Goal: Information Seeking & Learning: Learn about a topic

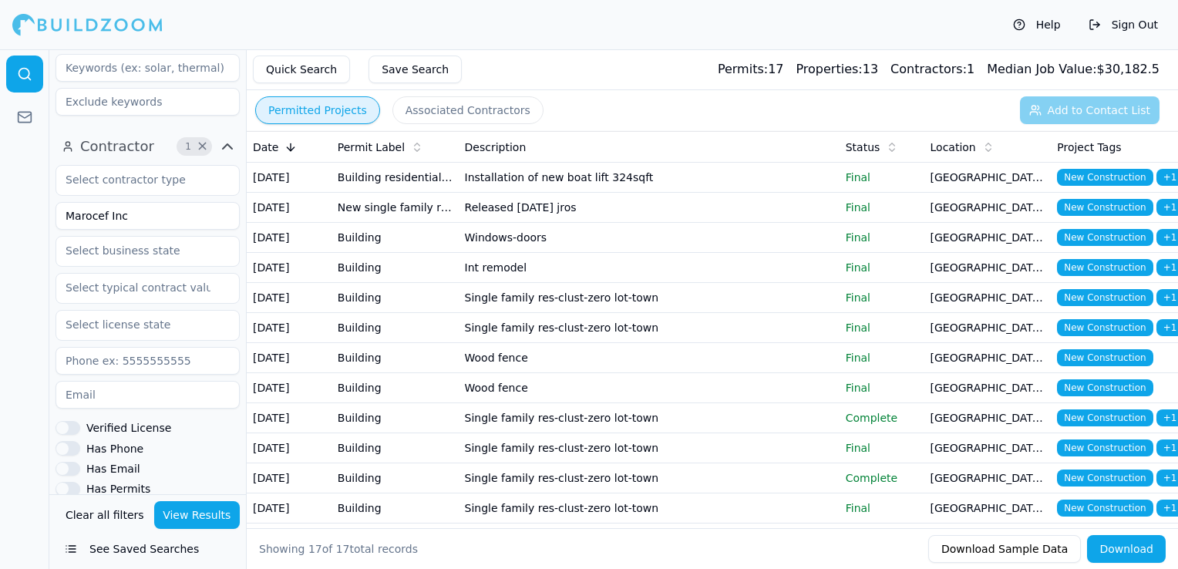
scroll to position [375, 0]
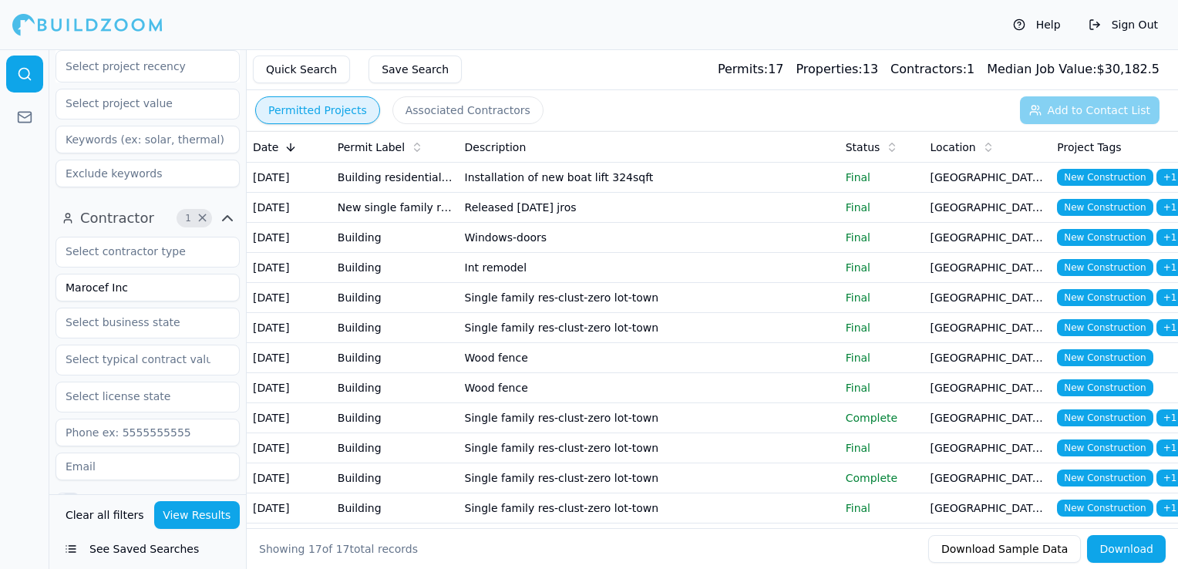
click at [142, 288] on input "Marocef Inc" at bounding box center [148, 288] width 184 height 28
type input "VIX CONSTRUCTION MANAGEMENT CORP"
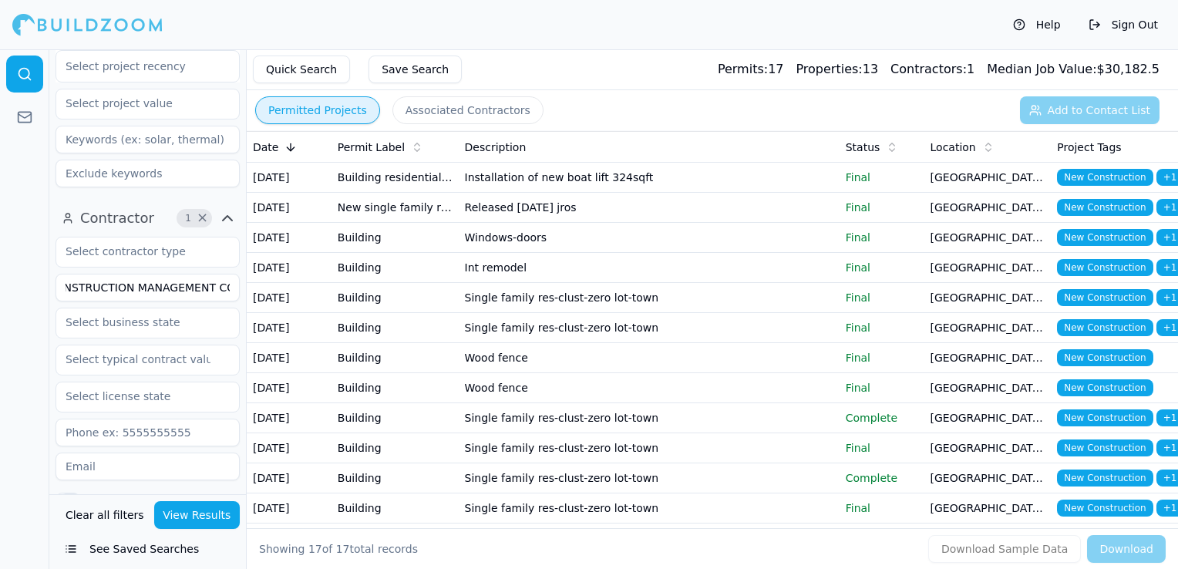
click at [210, 519] on button "View Results" at bounding box center [197, 515] width 86 height 28
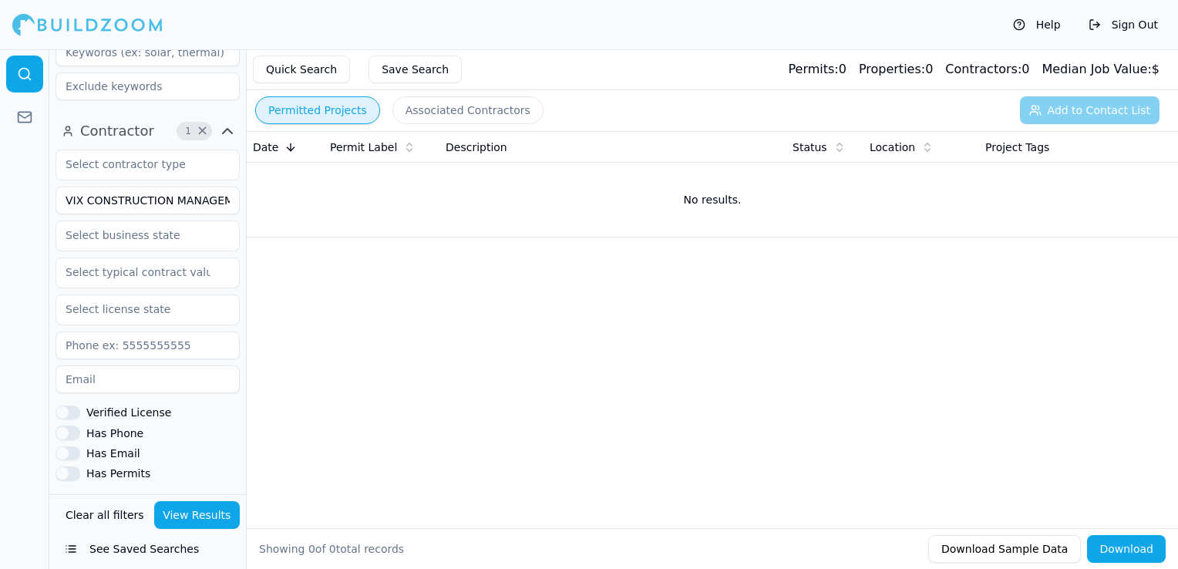
scroll to position [0, 39]
drag, startPoint x: 165, startPoint y: 200, endPoint x: 314, endPoint y: 200, distance: 148.8
click at [314, 200] on div "Location 1 × Florida Project 3 × New Construction Final Complete Select project…" at bounding box center [613, 333] width 1129 height 569
type input "VIX CONSTRUCTION"
click at [227, 518] on button "View Results" at bounding box center [197, 515] width 86 height 28
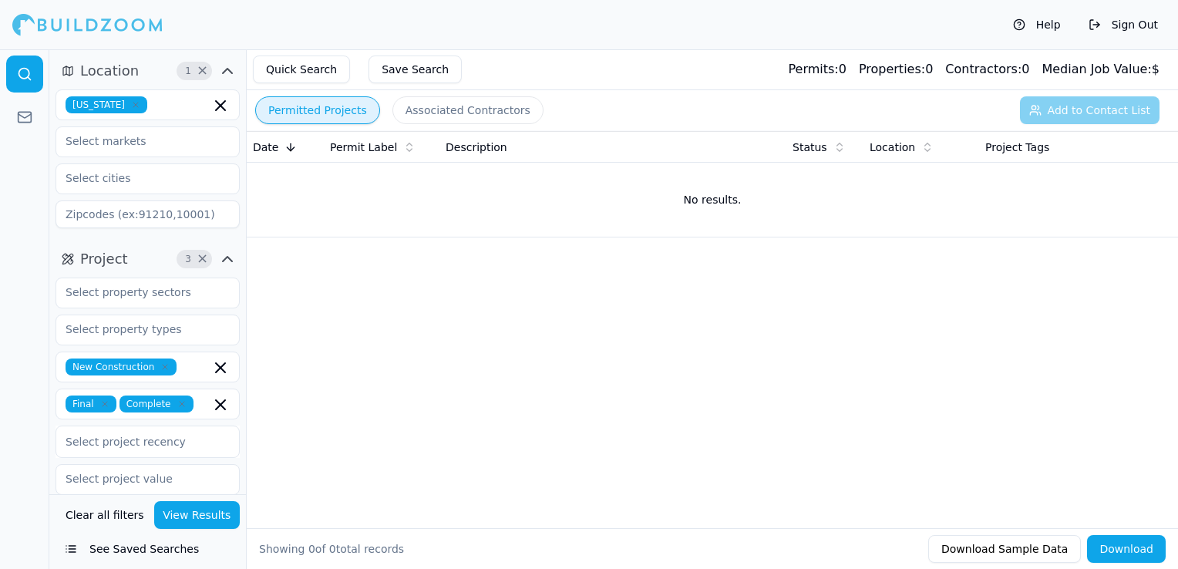
click at [160, 367] on icon "button" at bounding box center [164, 366] width 9 height 9
click at [177, 517] on button "View Results" at bounding box center [197, 515] width 86 height 28
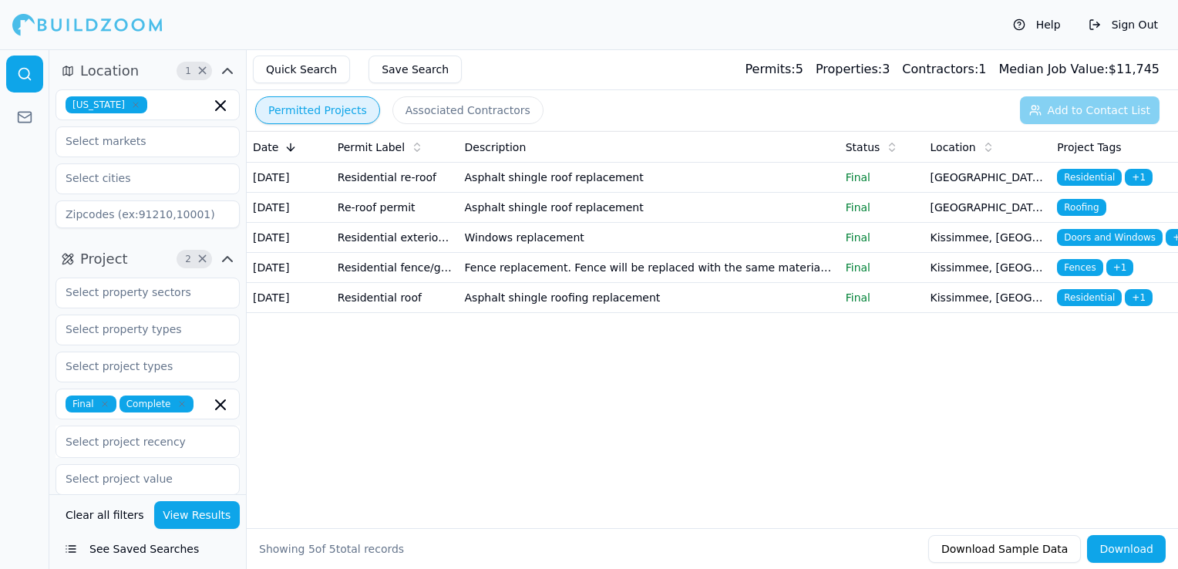
click at [635, 313] on td "Asphalt shingle roofing replacement" at bounding box center [649, 298] width 381 height 30
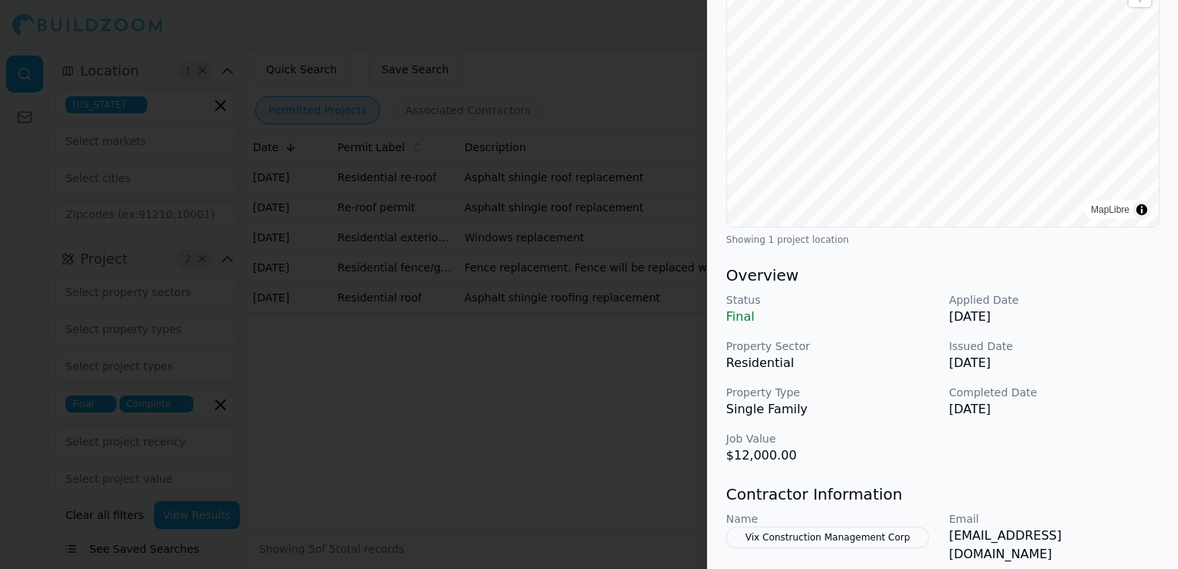
scroll to position [231, 0]
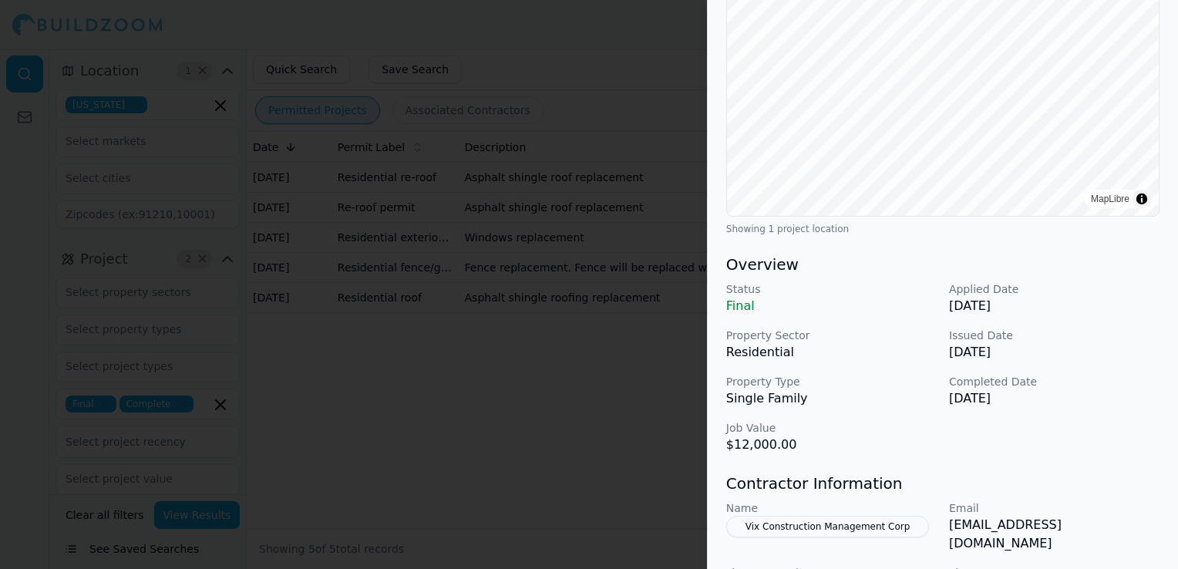
click at [547, 429] on div at bounding box center [589, 284] width 1178 height 569
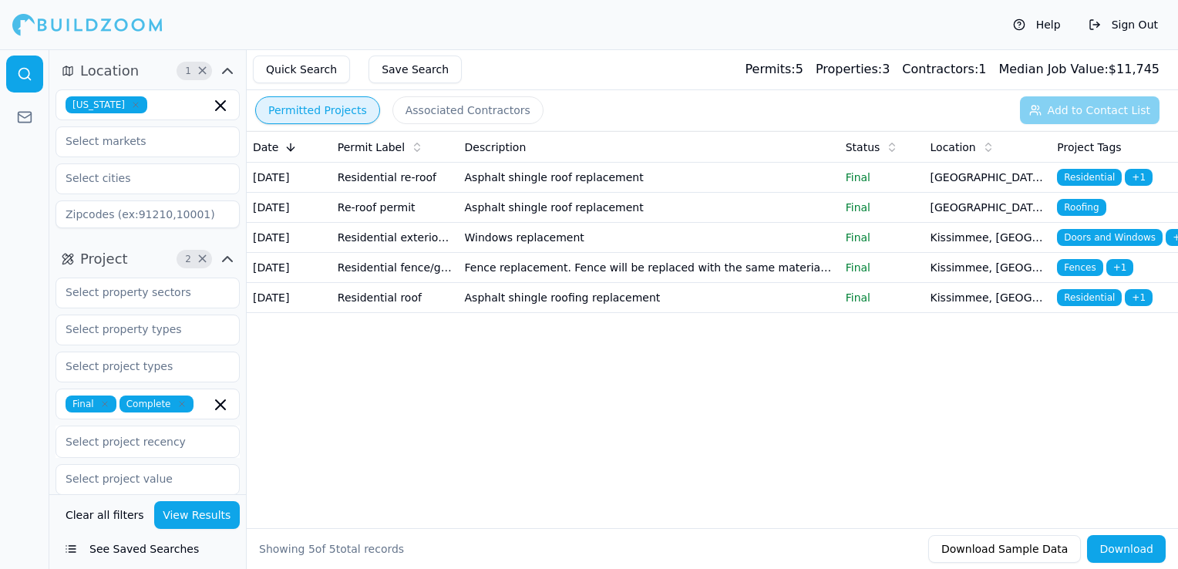
click at [540, 283] on td "Fence replacement. Fence will be replaced with the same material height and loc…" at bounding box center [649, 268] width 381 height 30
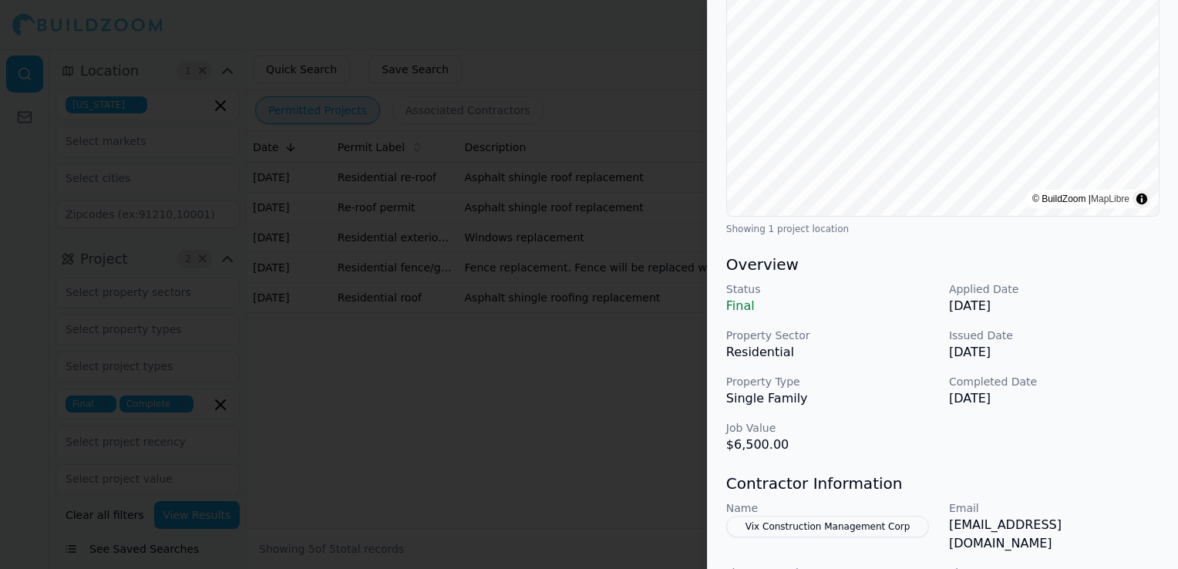
click at [506, 439] on div at bounding box center [589, 284] width 1178 height 569
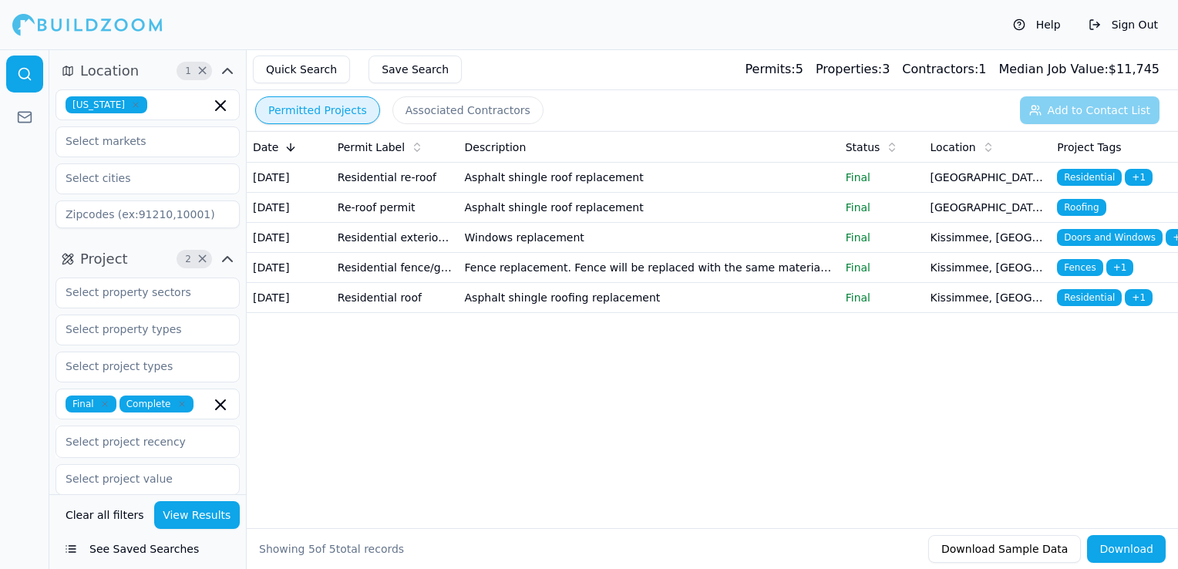
click at [549, 189] on td "Asphalt shingle roof replacement" at bounding box center [649, 178] width 381 height 30
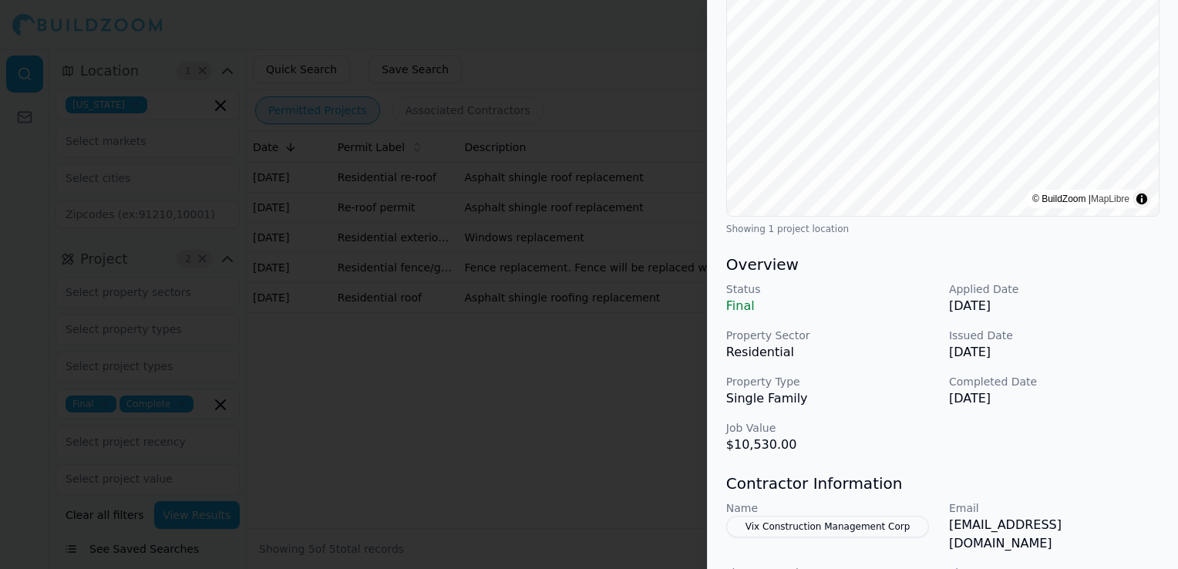
click at [575, 437] on div at bounding box center [589, 284] width 1178 height 569
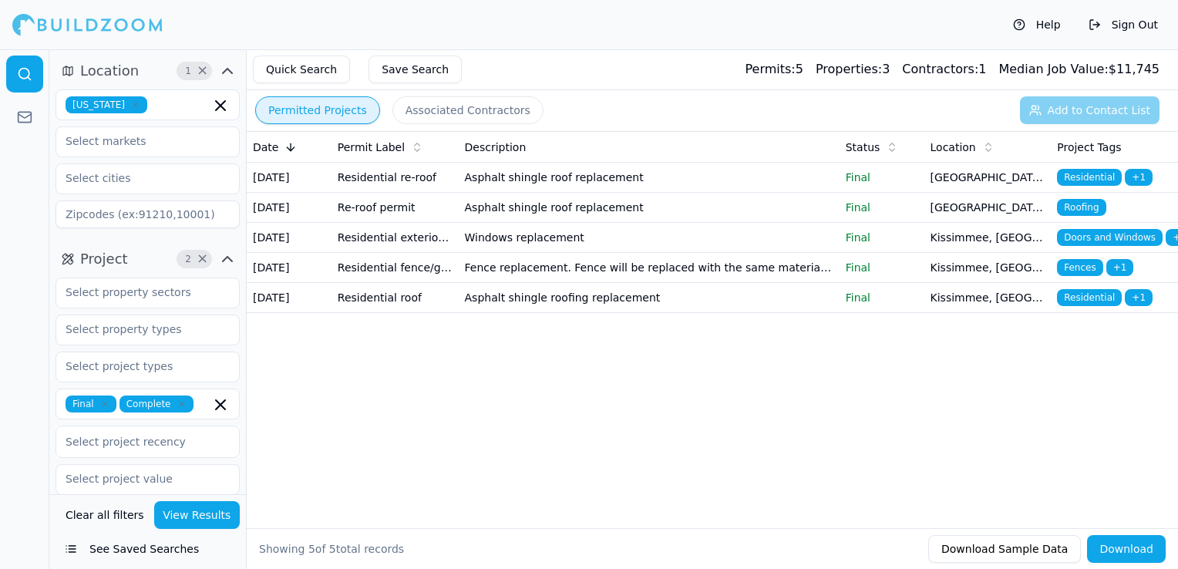
click at [566, 212] on td "Asphalt shingle roof replacement" at bounding box center [649, 208] width 381 height 30
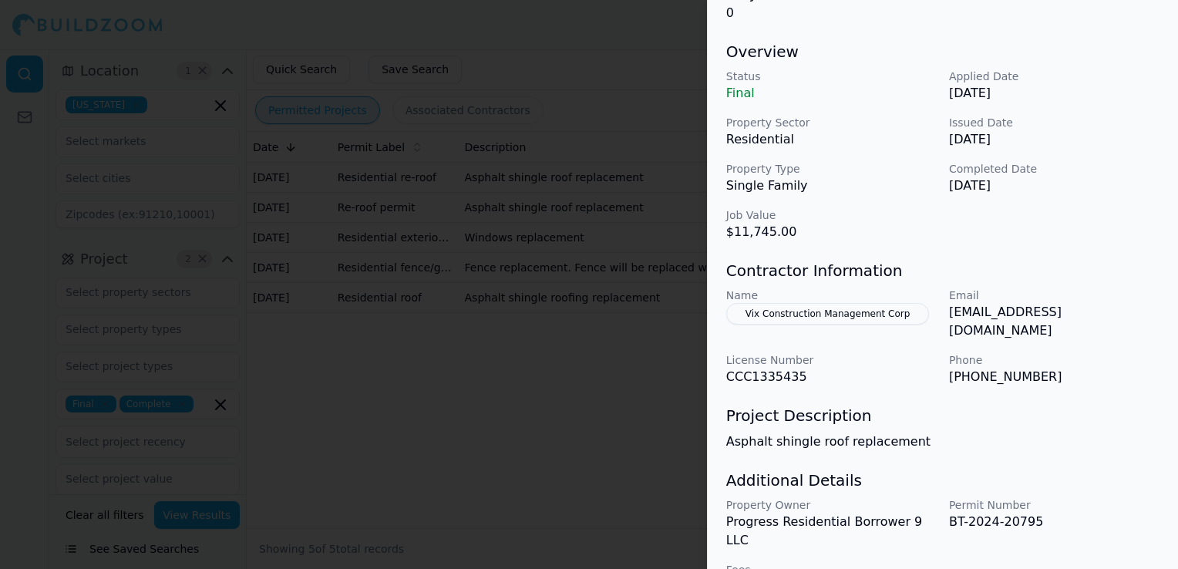
scroll to position [152, 0]
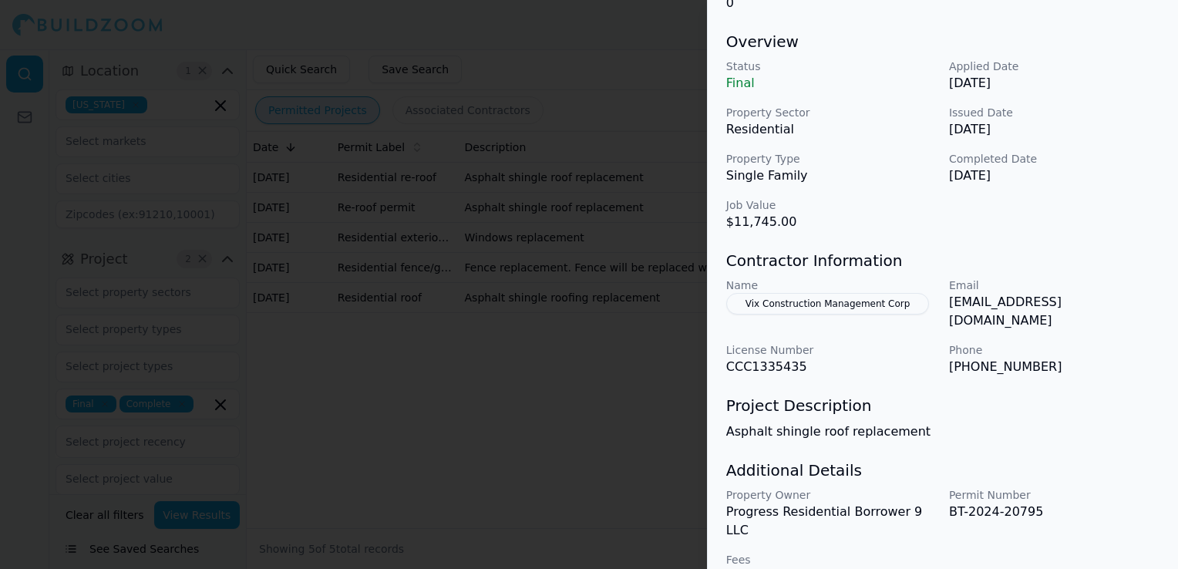
drag, startPoint x: 882, startPoint y: 304, endPoint x: 803, endPoint y: 300, distance: 78.7
click at [803, 300] on button "Vix Construction Management Corp" at bounding box center [828, 304] width 204 height 22
click at [803, 302] on div "Name Vix Construction Management Corp" at bounding box center [831, 304] width 210 height 52
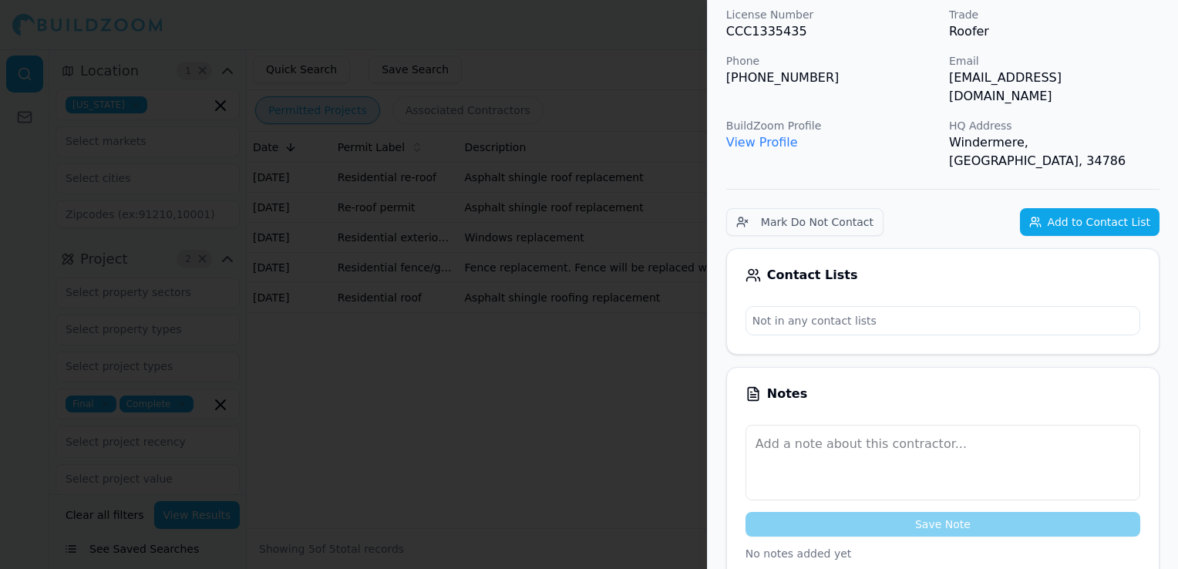
scroll to position [0, 0]
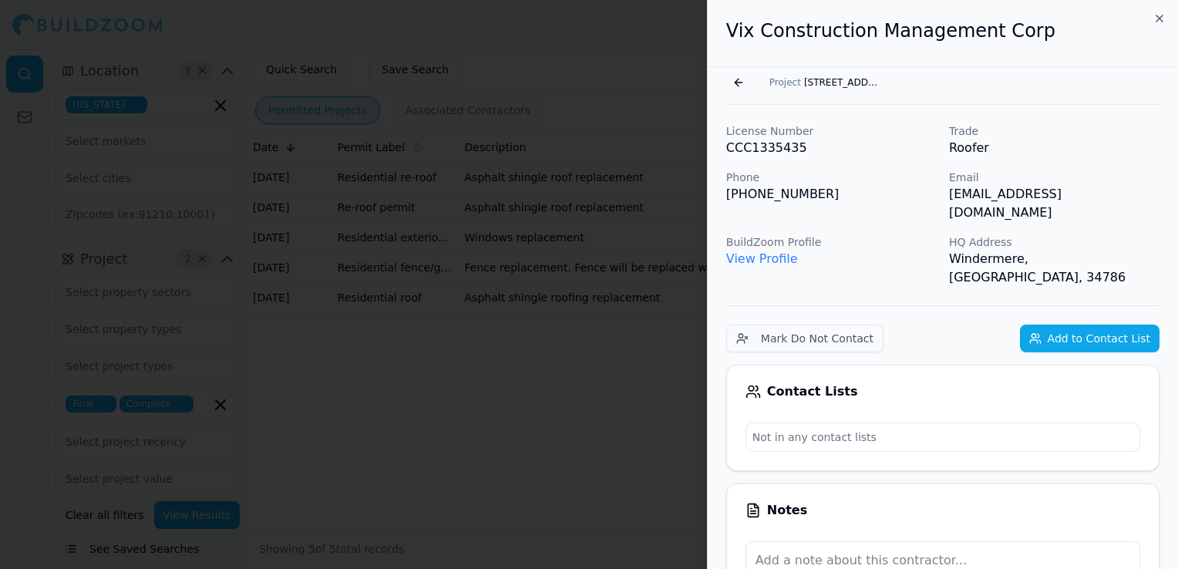
click at [736, 86] on button "Go back" at bounding box center [738, 82] width 25 height 25
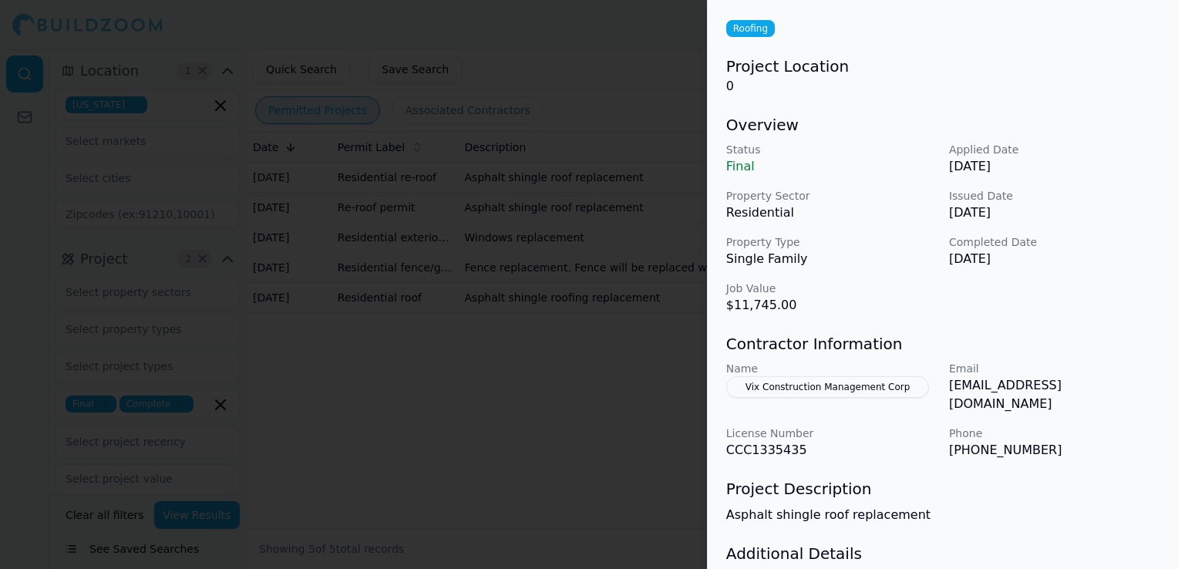
scroll to position [152, 0]
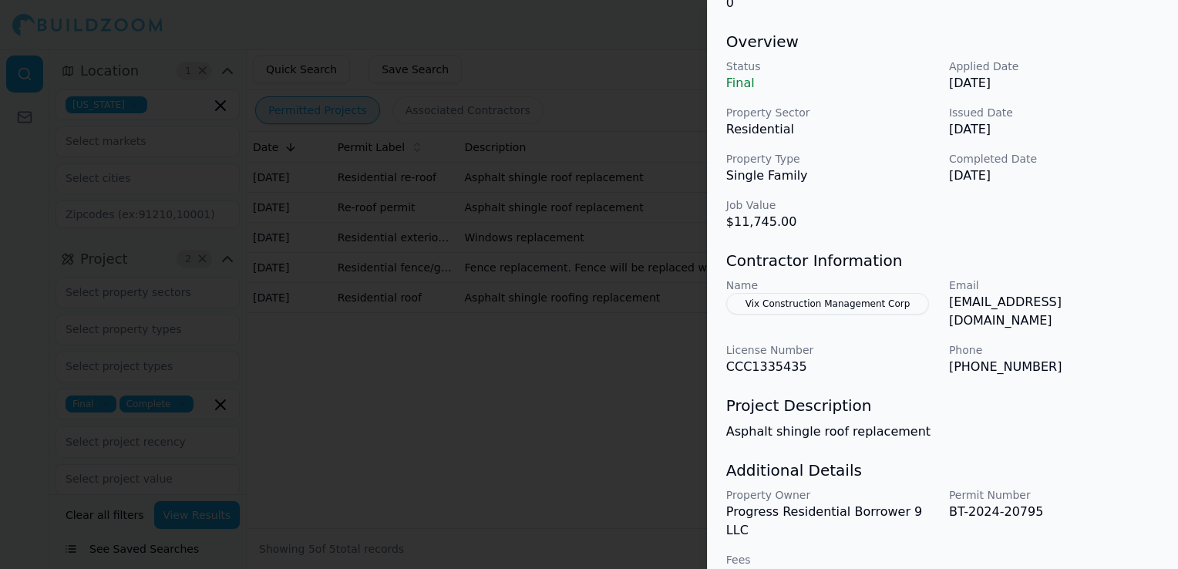
click at [516, 415] on div at bounding box center [589, 284] width 1178 height 569
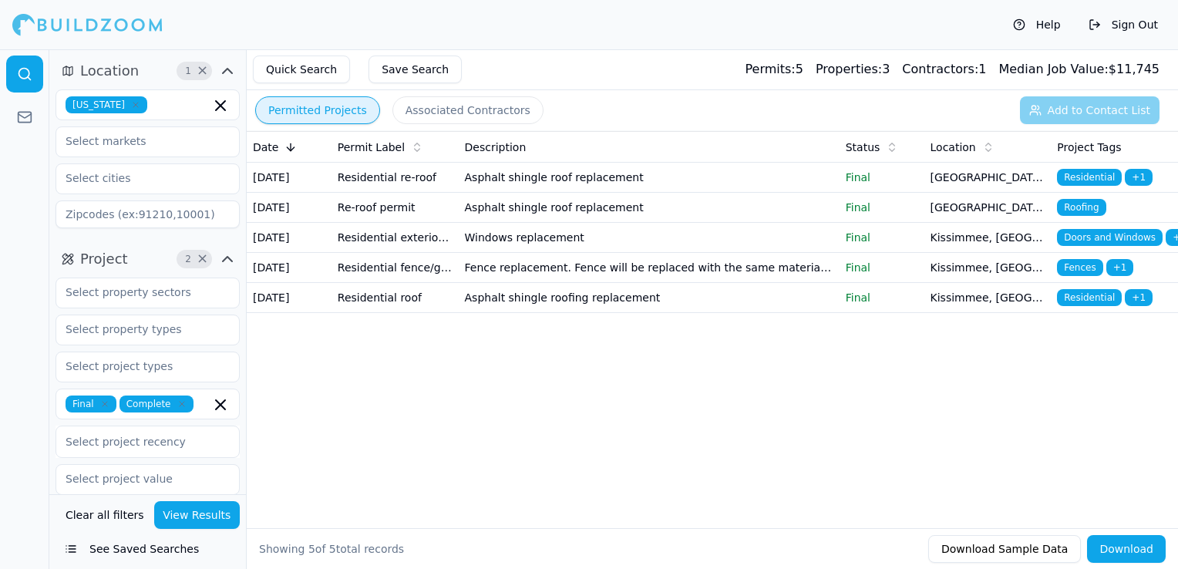
click at [992, 183] on td "Trinity, FL" at bounding box center [987, 178] width 127 height 30
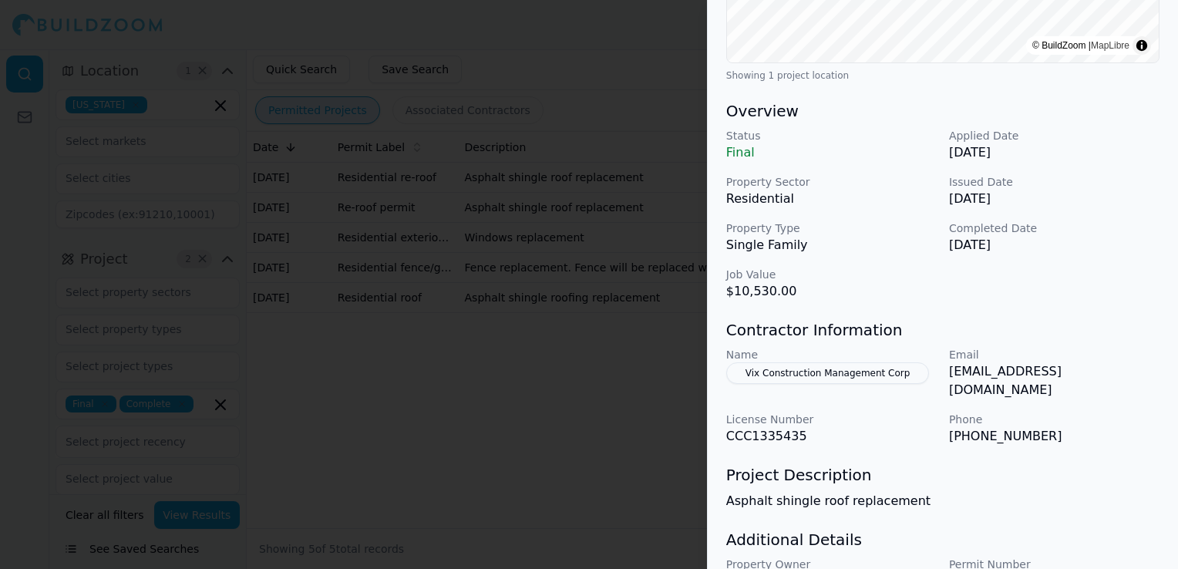
scroll to position [385, 0]
click at [538, 316] on div at bounding box center [589, 284] width 1178 height 569
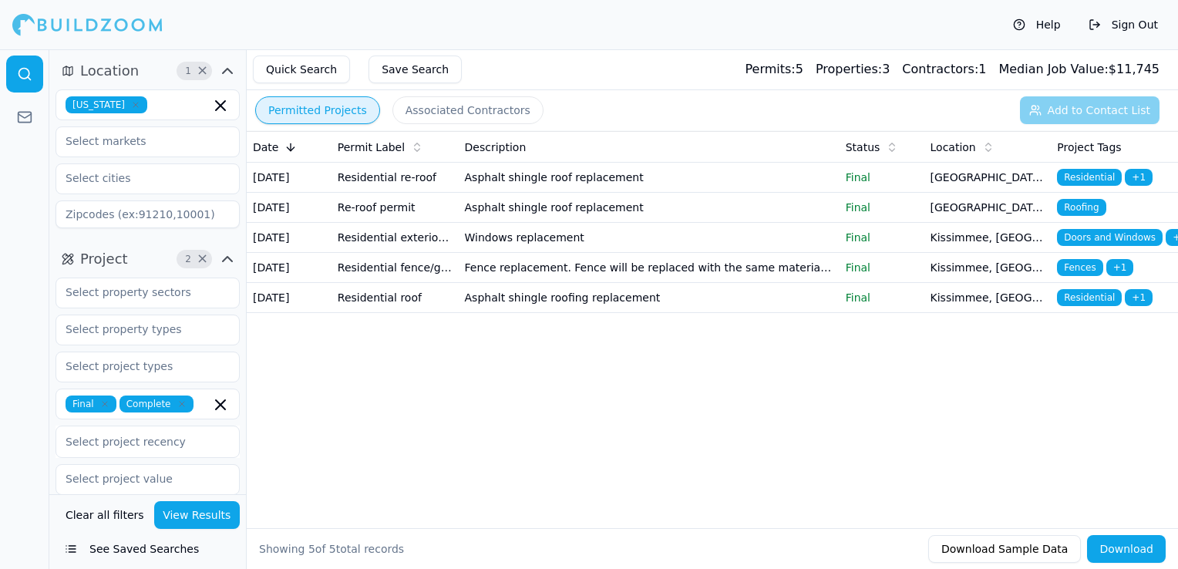
click at [661, 313] on td "Asphalt shingle roofing replacement" at bounding box center [649, 298] width 381 height 30
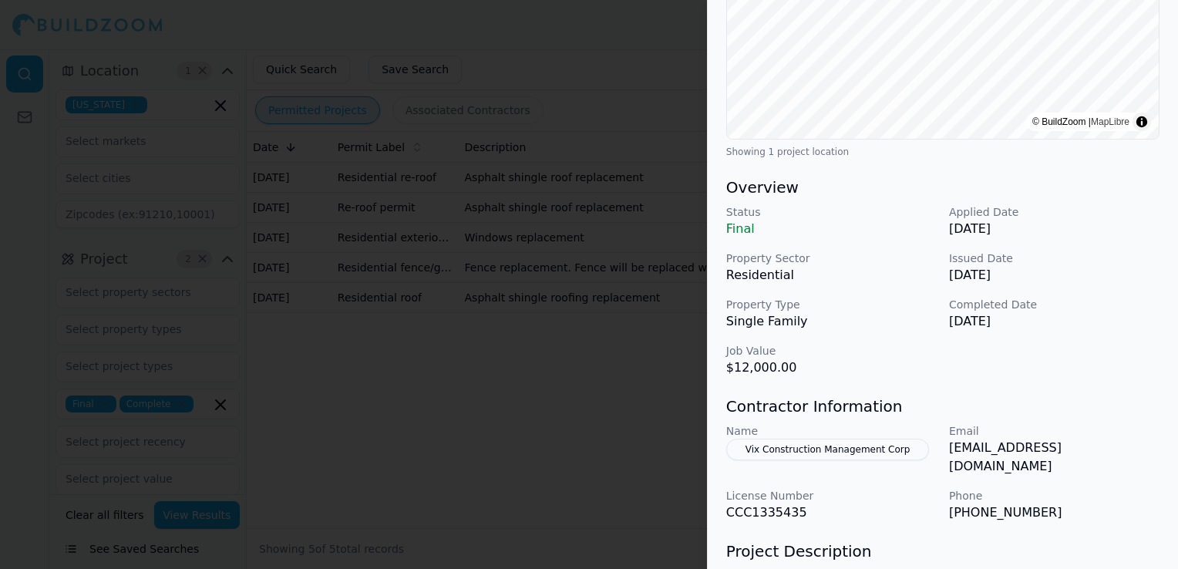
scroll to position [231, 0]
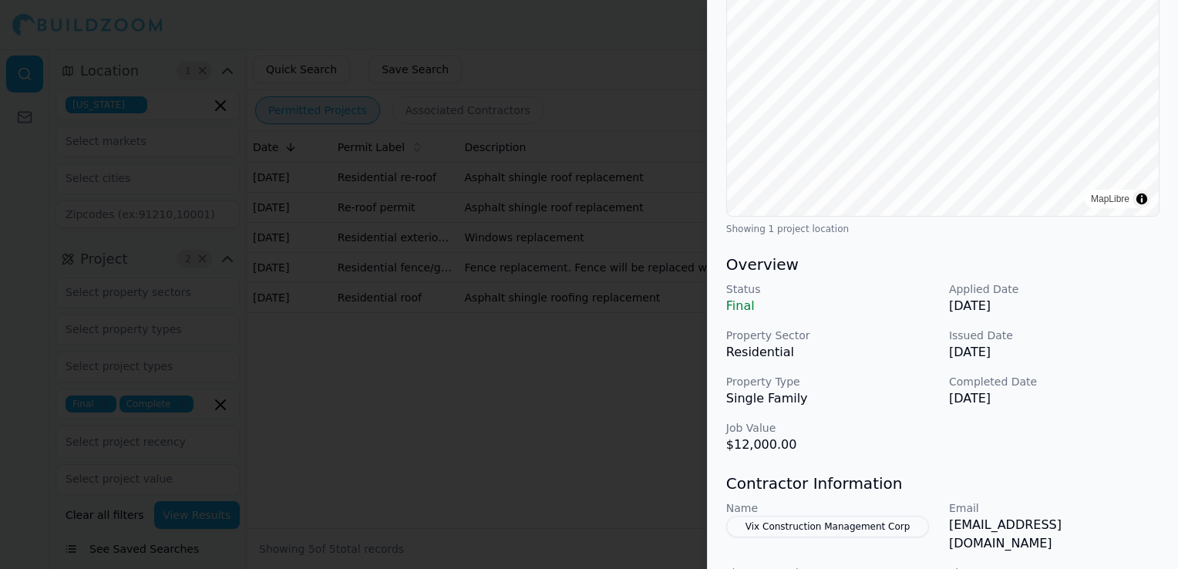
click at [601, 358] on div at bounding box center [589, 284] width 1178 height 569
